Goal: Information Seeking & Learning: Learn about a topic

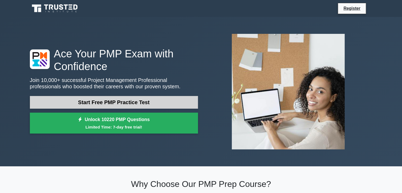
click at [159, 104] on link "Start Free PMP Practice Test" at bounding box center [114, 102] width 168 height 13
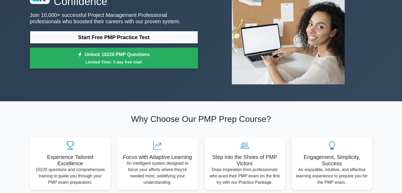
scroll to position [61, 0]
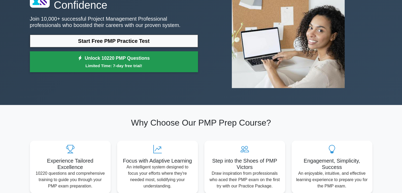
click at [74, 66] on small "Limited Time: 7-day free trial!" at bounding box center [113, 66] width 155 height 6
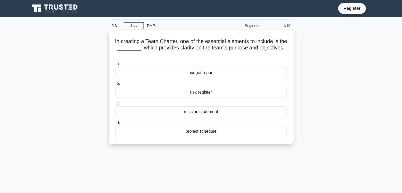
click at [204, 112] on div "mission statement" at bounding box center [201, 111] width 171 height 11
click at [116, 105] on input "c. mission statement" at bounding box center [116, 103] width 0 height 3
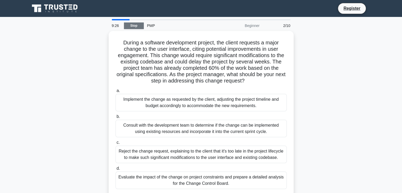
click at [129, 25] on link "Stop" at bounding box center [134, 25] width 20 height 7
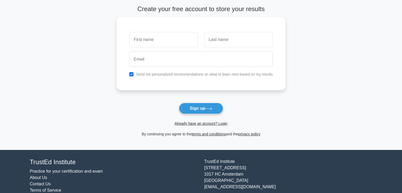
scroll to position [24, 0]
